Goal: Task Accomplishment & Management: Manage account settings

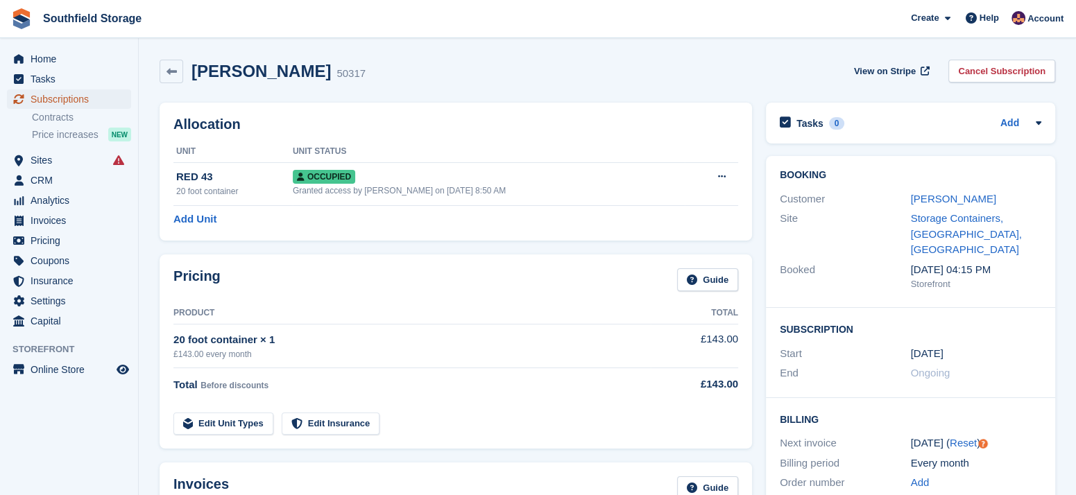
click at [92, 99] on span "Subscriptions" at bounding box center [72, 99] width 83 height 19
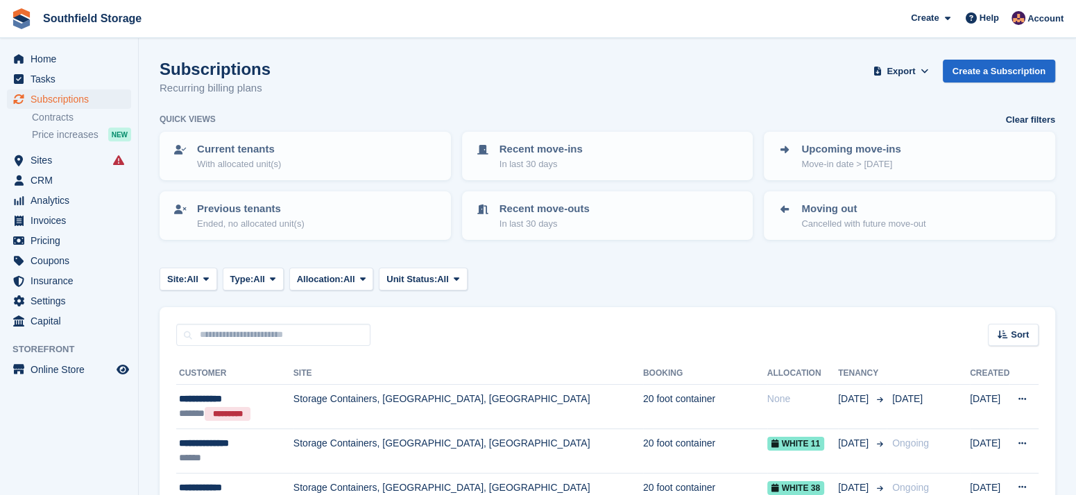
scroll to position [76, 0]
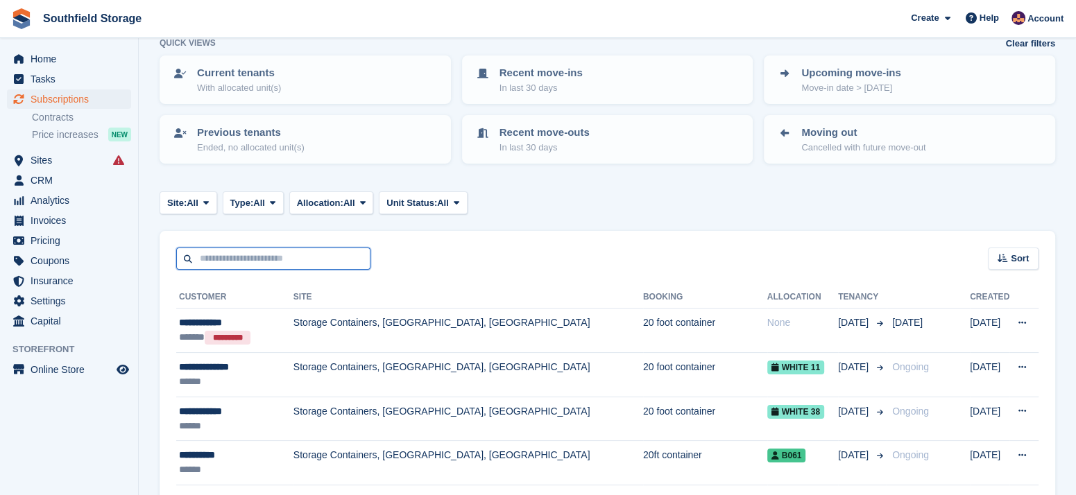
click at [286, 250] on input "text" at bounding box center [273, 259] width 194 height 23
type input "********"
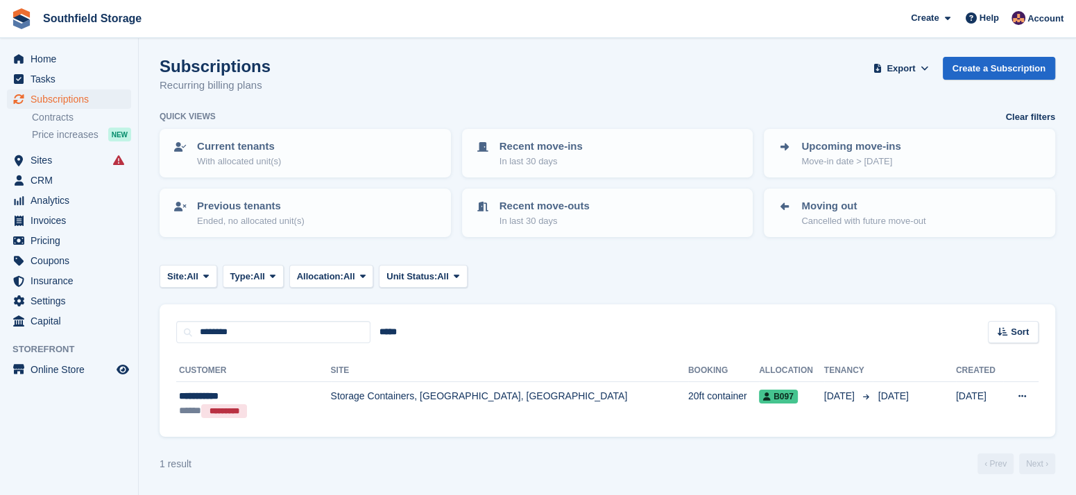
scroll to position [1, 0]
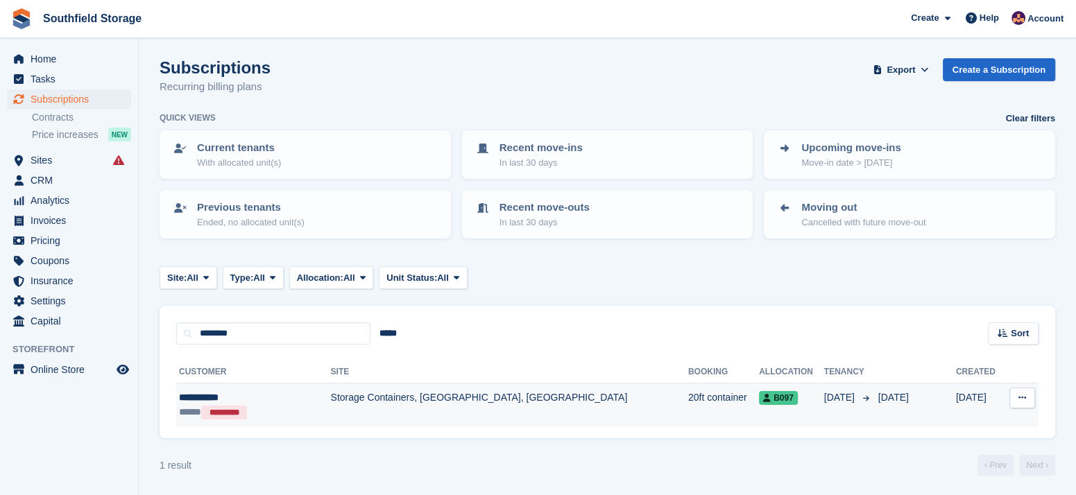
click at [331, 397] on td "Storage Containers, [GEOGRAPHIC_DATA], [GEOGRAPHIC_DATA]" at bounding box center [509, 406] width 357 height 44
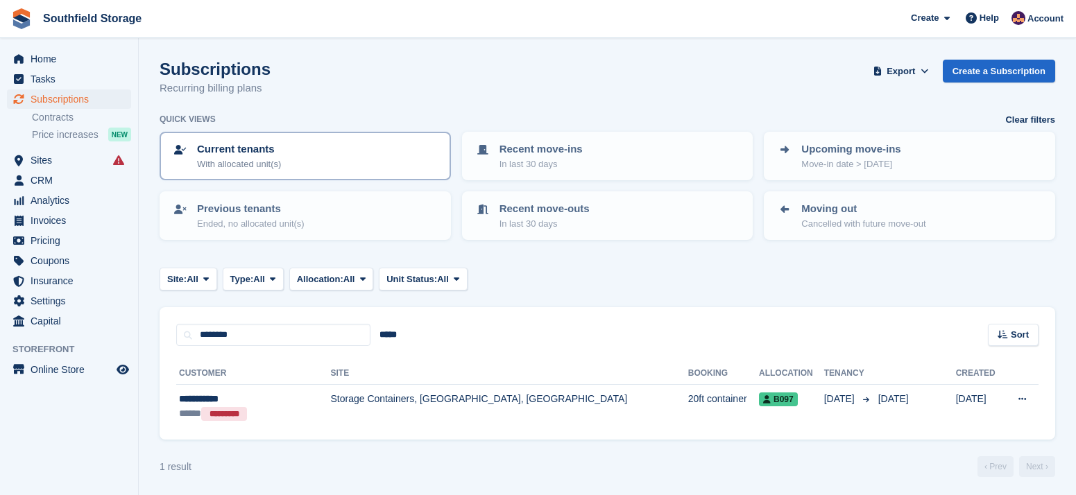
scroll to position [1, 0]
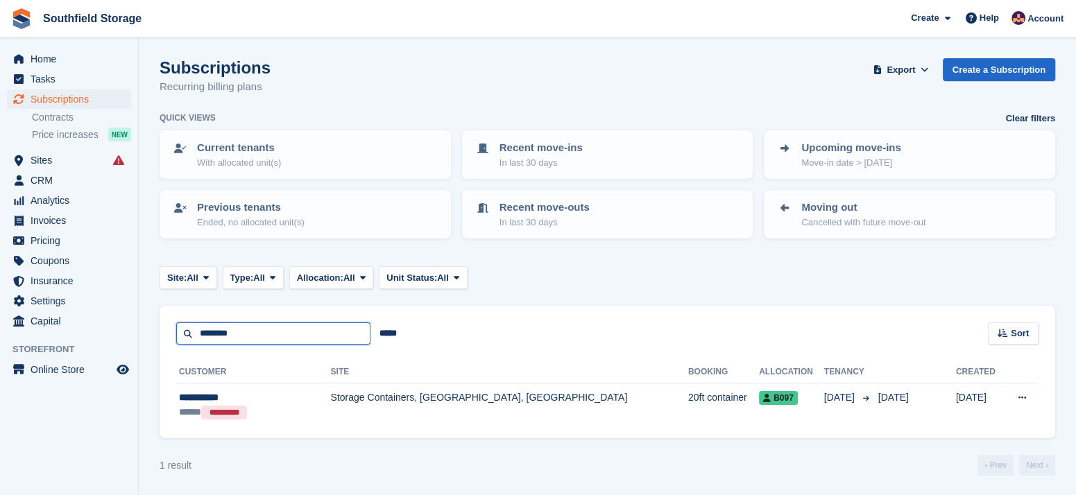
drag, startPoint x: 261, startPoint y: 337, endPoint x: 147, endPoint y: 330, distance: 114.0
click at [147, 330] on section "Subscriptions Recurring billing plans Export Export Subscriptions Export a CSV …" at bounding box center [607, 248] width 937 height 498
type input "*****"
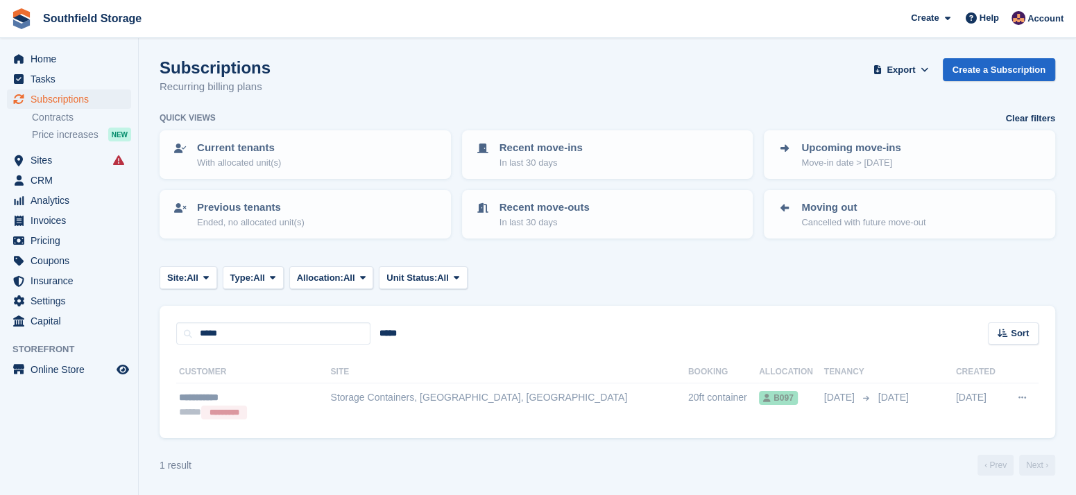
scroll to position [1, 0]
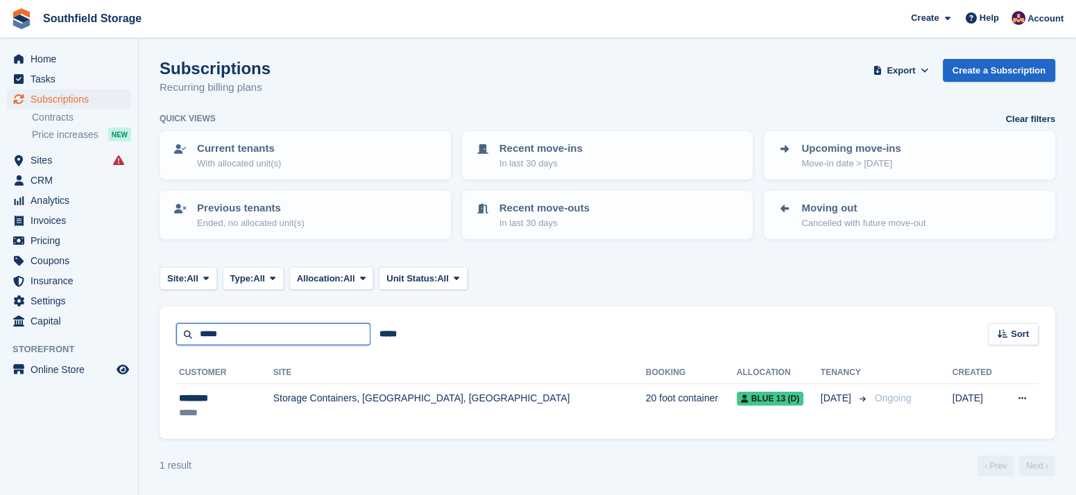
drag, startPoint x: 246, startPoint y: 330, endPoint x: 111, endPoint y: 337, distance: 134.8
click at [111, 337] on div "Home Tasks Subscriptions Subscriptions Subscriptions Contracts Price increases …" at bounding box center [538, 248] width 1076 height 498
type input "*****"
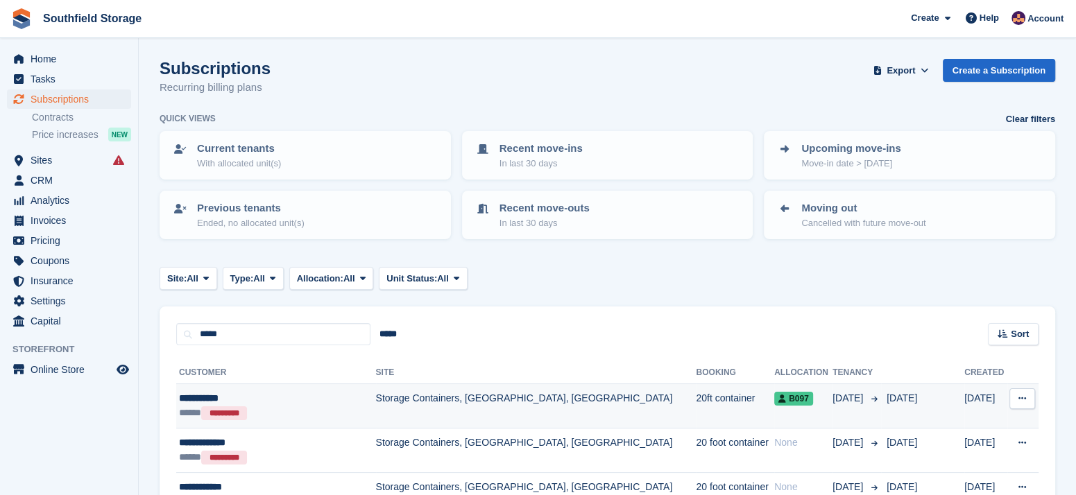
scroll to position [78, 0]
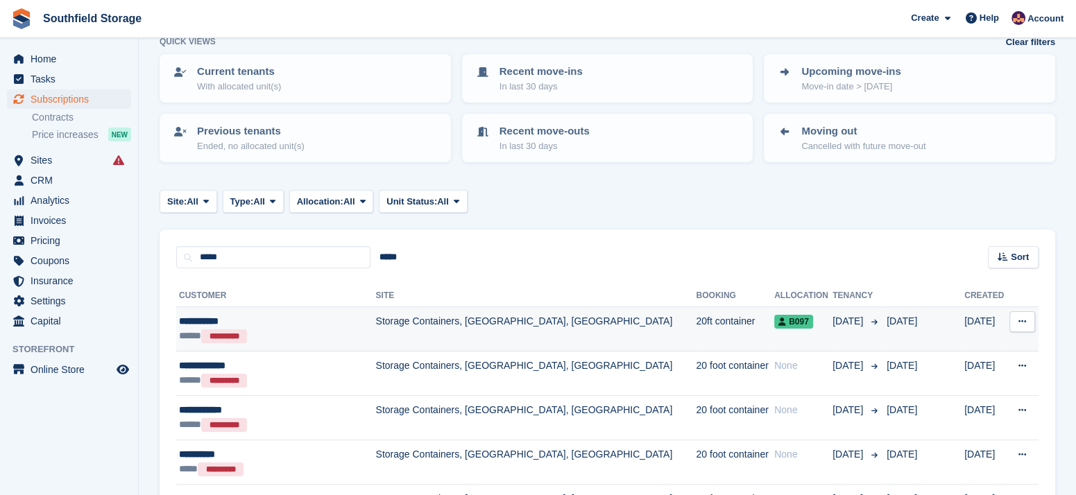
click at [513, 321] on td "Storage Containers, [GEOGRAPHIC_DATA], [GEOGRAPHIC_DATA]" at bounding box center [536, 329] width 321 height 44
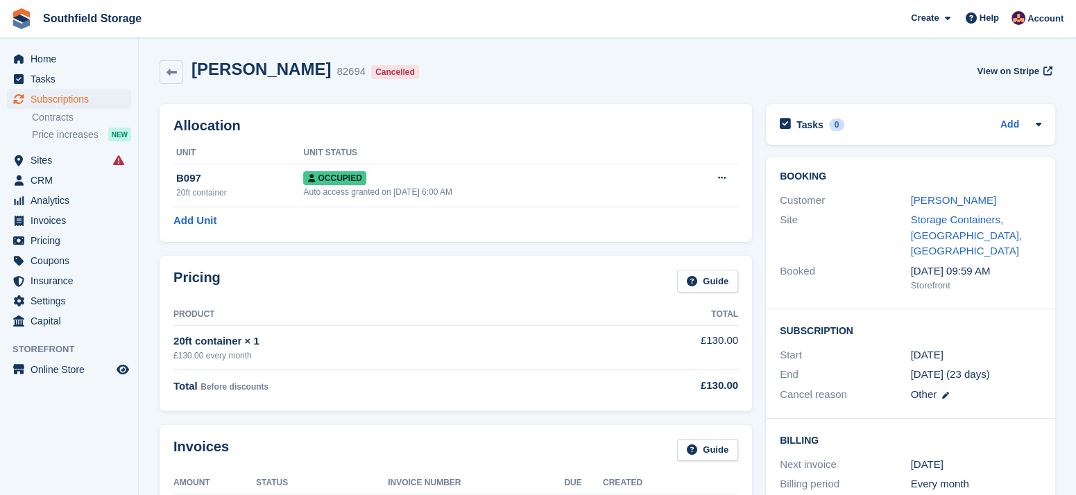
scroll to position [231, 0]
